Goal: Information Seeking & Learning: Find specific fact

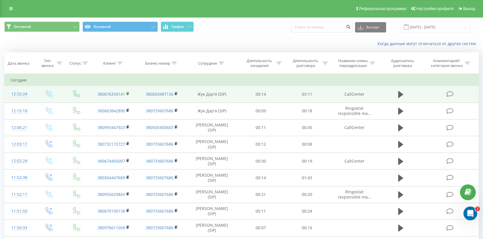
click at [127, 92] on rect at bounding box center [127, 93] width 2 height 3
click at [129, 93] on icon at bounding box center [127, 94] width 3 height 4
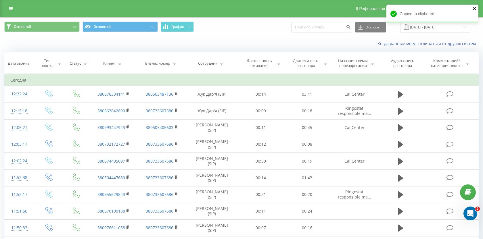
click at [474, 10] on icon "close" at bounding box center [474, 8] width 4 height 5
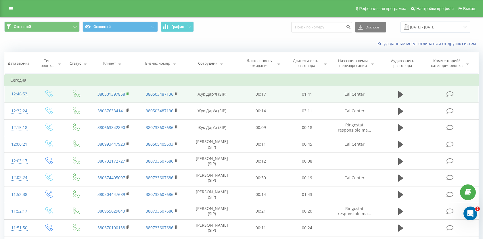
click at [127, 94] on rect at bounding box center [127, 93] width 2 height 3
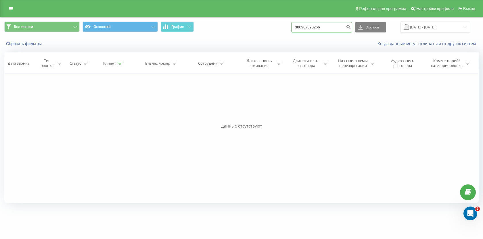
click at [316, 28] on input "380967690266" at bounding box center [321, 27] width 61 height 10
paste input "96748580"
type input "380996748580"
click at [351, 28] on button "submit" at bounding box center [348, 27] width 8 height 10
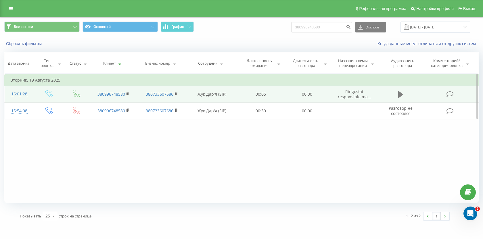
click at [403, 92] on button at bounding box center [400, 94] width 9 height 9
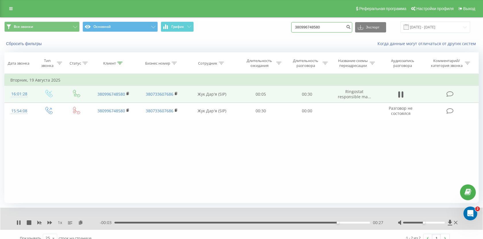
click at [333, 28] on input "380996748580" at bounding box center [321, 27] width 61 height 10
click at [348, 25] on input at bounding box center [321, 27] width 61 height 10
paste input "380666900686"
type input "380666900686"
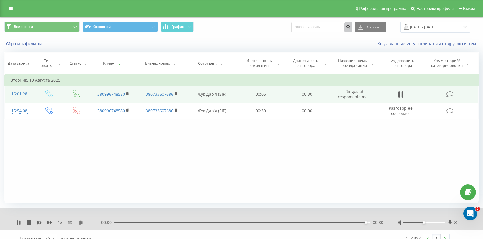
click at [350, 28] on icon "submit" at bounding box center [348, 25] width 5 height 3
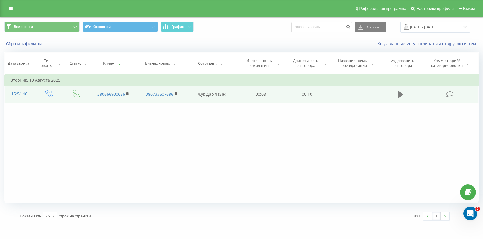
click at [400, 96] on icon at bounding box center [400, 94] width 5 height 7
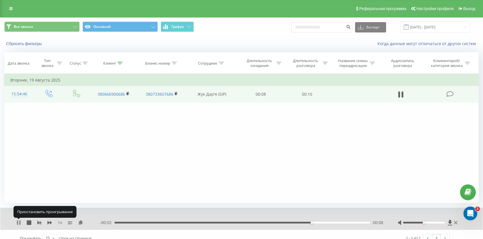
click at [20, 224] on icon at bounding box center [19, 222] width 1 height 5
click at [329, 26] on input "380666900686" at bounding box center [321, 27] width 61 height 10
paste input "380672950226"
type input "380672950226"
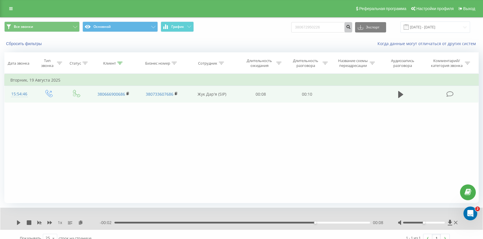
click at [350, 25] on icon "submit" at bounding box center [348, 25] width 5 height 3
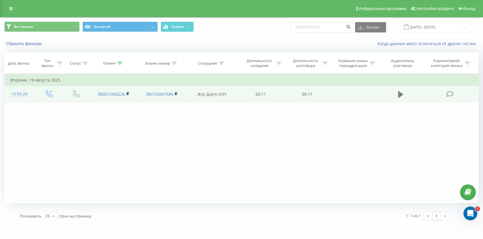
click at [404, 95] on button at bounding box center [400, 94] width 9 height 9
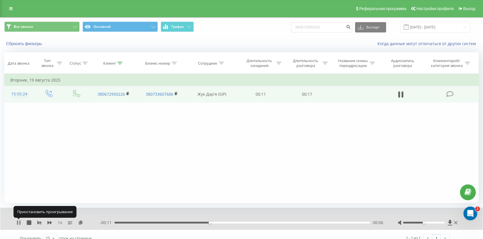
click at [20, 222] on icon at bounding box center [19, 222] width 1 height 5
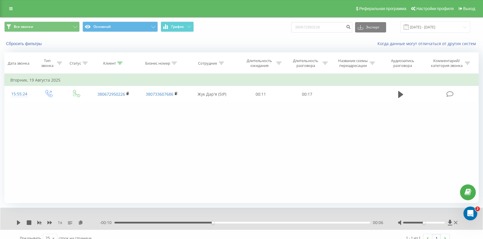
click at [337, 29] on input "380672950226" at bounding box center [321, 27] width 61 height 10
type input "380674418111"
click at [352, 31] on button "submit" at bounding box center [348, 27] width 8 height 10
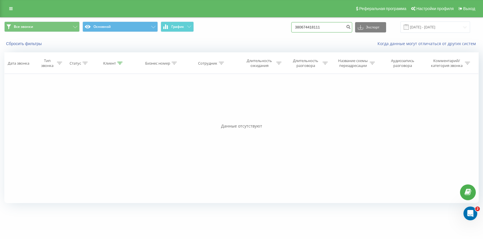
click at [346, 29] on input "380674418111" at bounding box center [321, 27] width 61 height 10
paste input "976948316"
type input "380976948316"
click at [351, 26] on button "submit" at bounding box center [348, 27] width 8 height 10
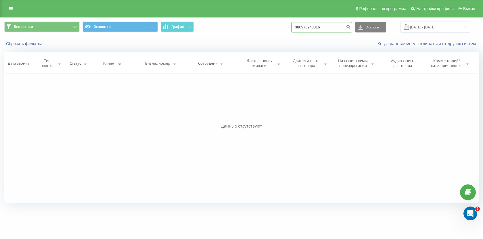
click at [336, 26] on input "380976948316" at bounding box center [321, 27] width 61 height 10
paste input "380976555585"
type input "380976555585"
click at [350, 28] on icon "submit" at bounding box center [348, 25] width 5 height 3
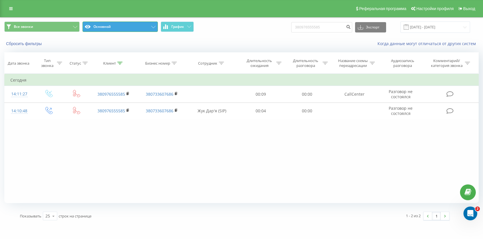
click at [129, 25] on button "Основной" at bounding box center [119, 27] width 75 height 10
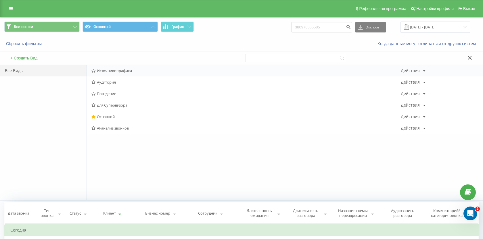
click at [129, 72] on span "Источники трафика" at bounding box center [245, 71] width 309 height 4
